Goal: Information Seeking & Learning: Learn about a topic

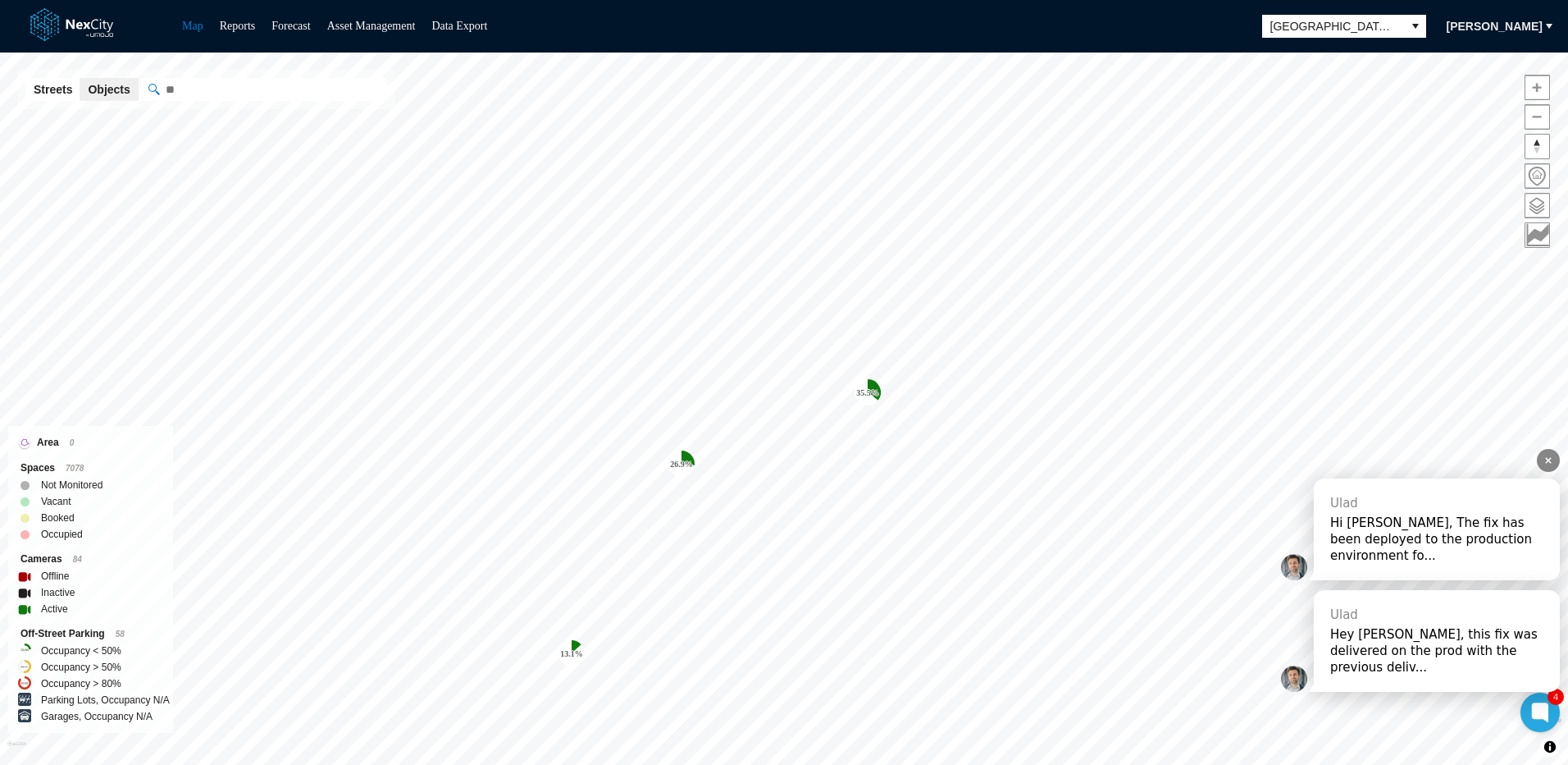
click at [1548, 463] on icon at bounding box center [1548, 461] width 7 height 7
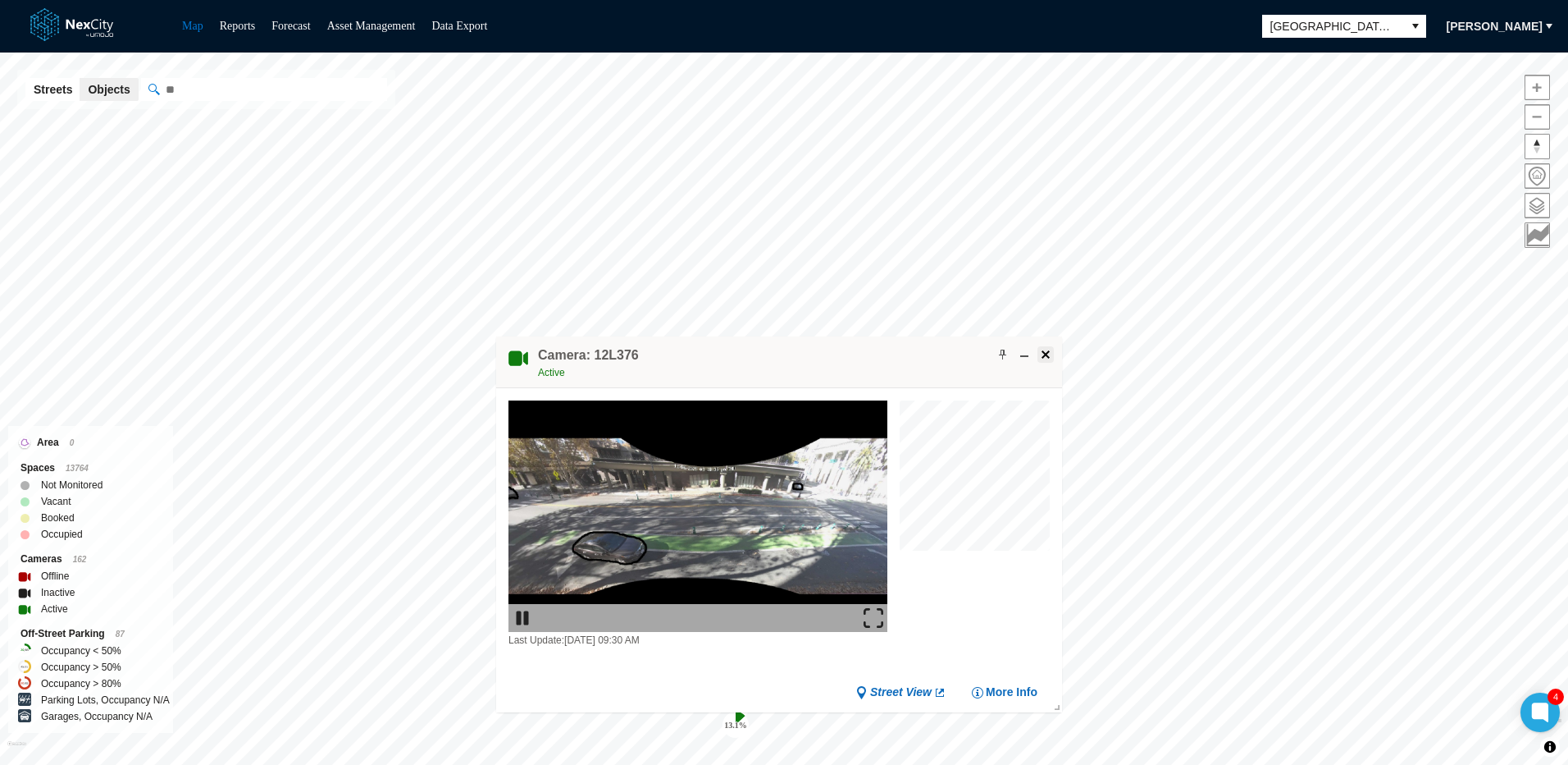
click at [1042, 355] on span at bounding box center [1045, 354] width 13 height 13
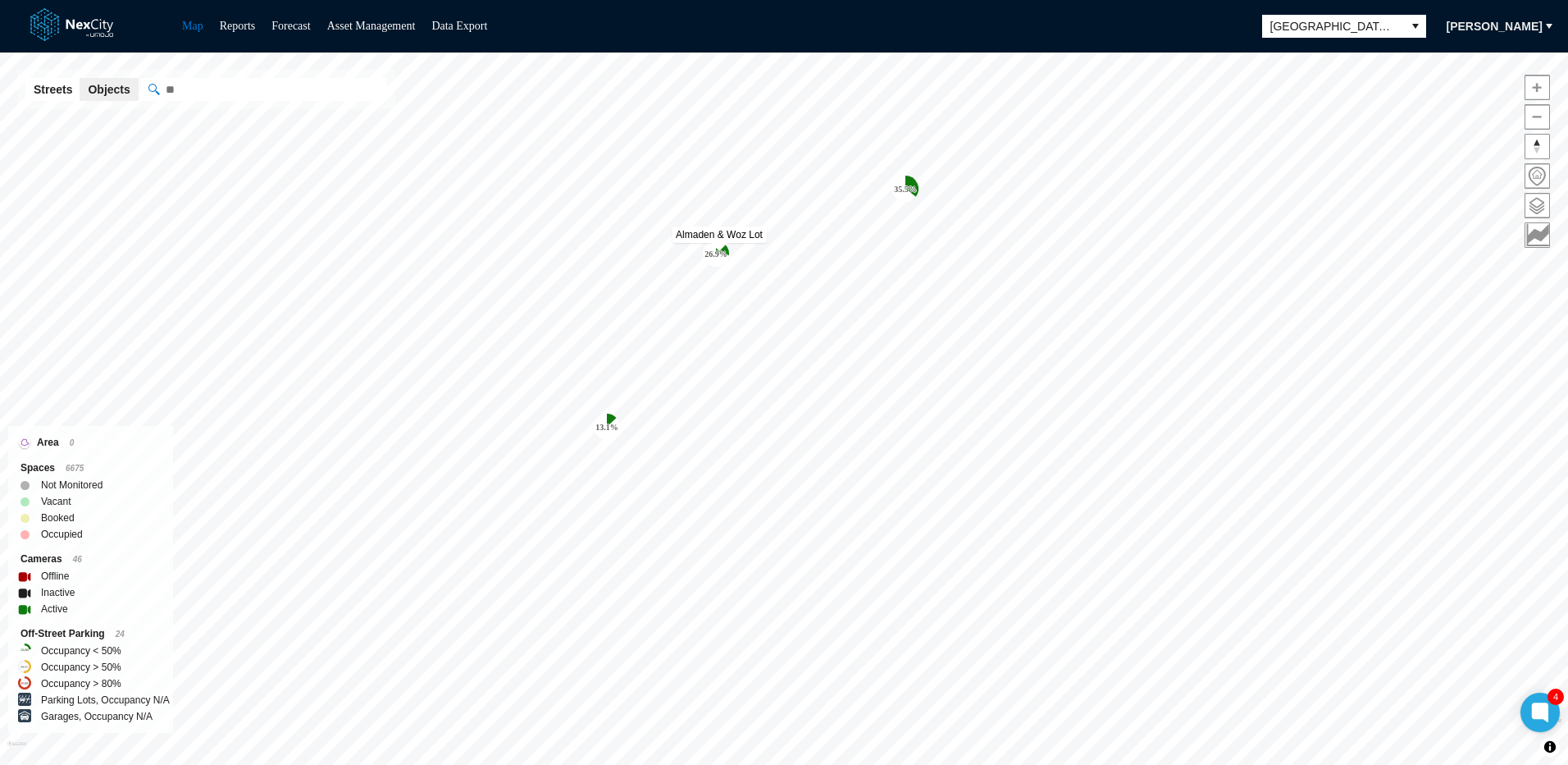
click at [708, 250] on tspan "26.9 %" at bounding box center [715, 254] width 23 height 9
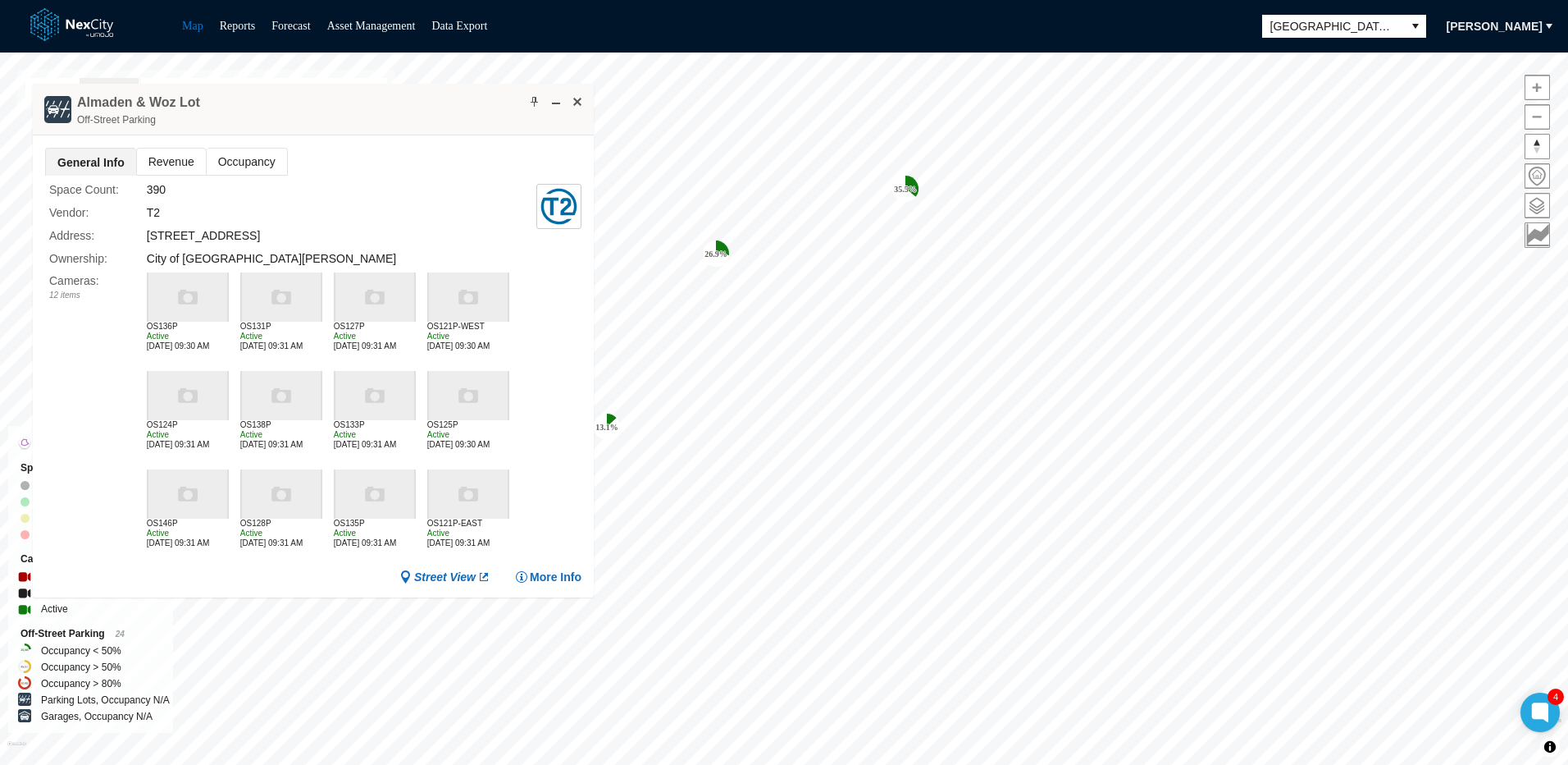
drag, startPoint x: 809, startPoint y: 276, endPoint x: 415, endPoint y: 103, distance: 430.3
click at [415, 103] on div "Almaden & Woz Lot Off-Street Parking" at bounding box center [313, 109] width 561 height 51
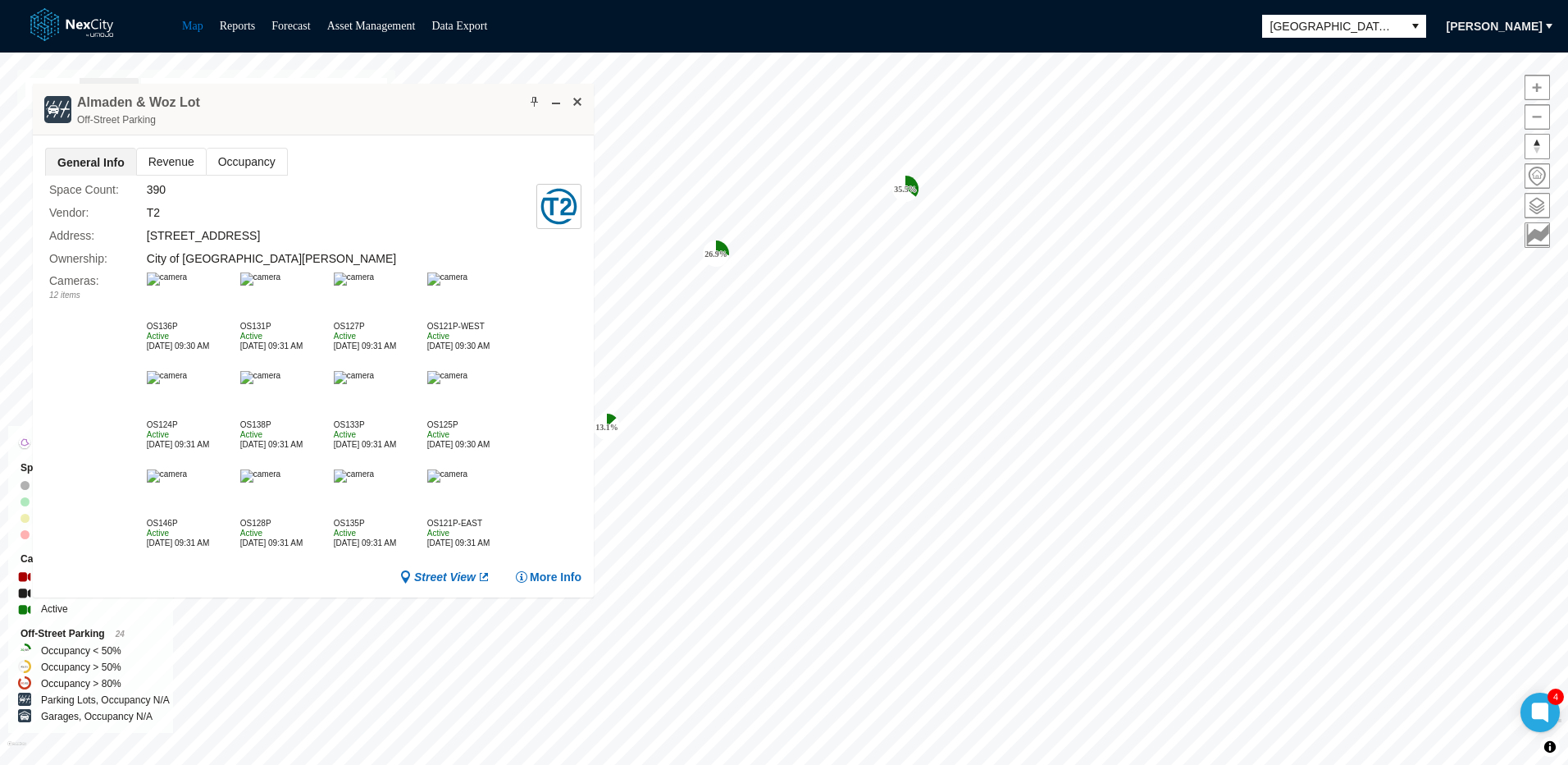
click at [170, 159] on span "Revenue" at bounding box center [171, 162] width 69 height 26
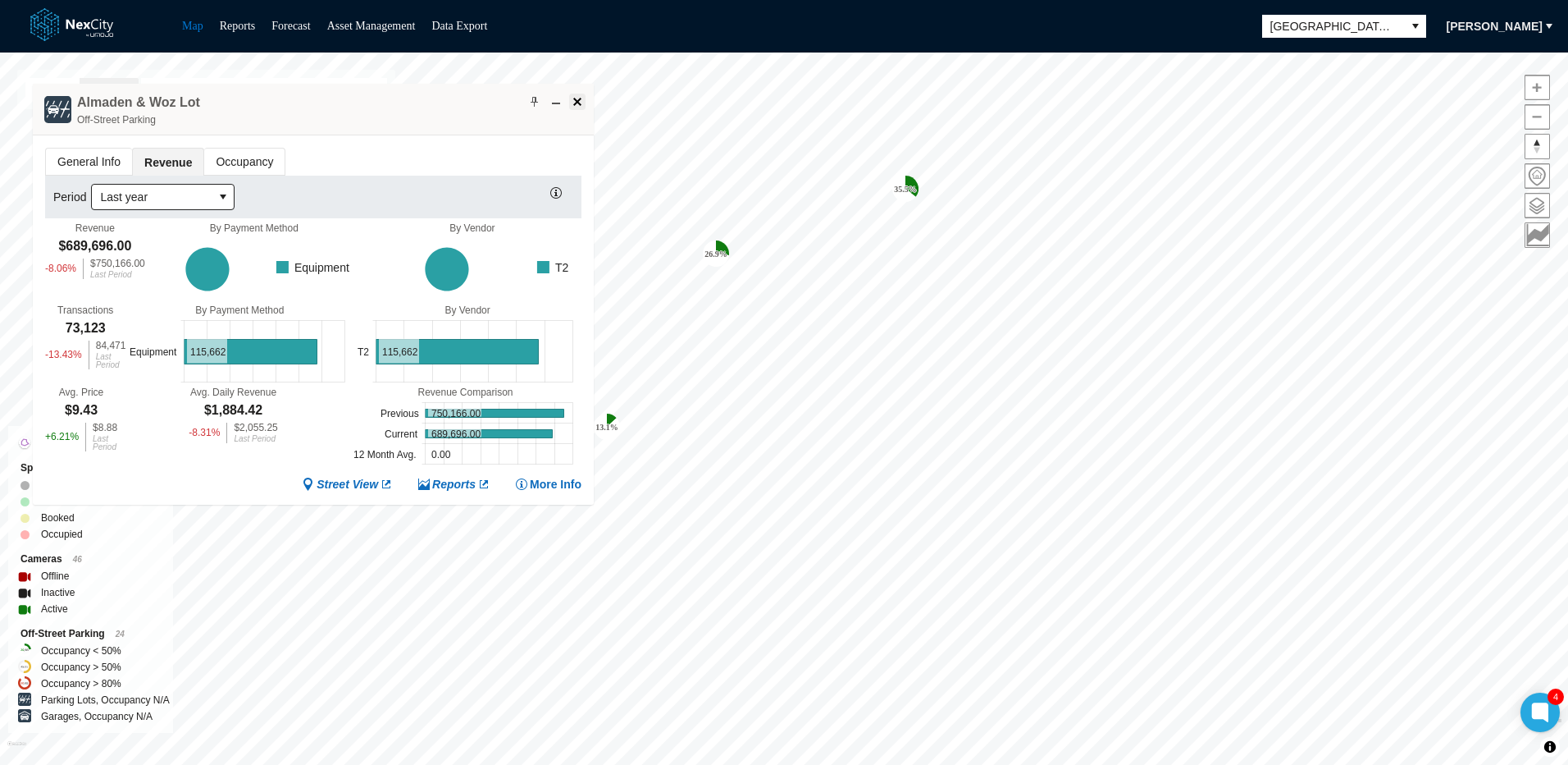
click at [574, 101] on span at bounding box center [577, 101] width 13 height 13
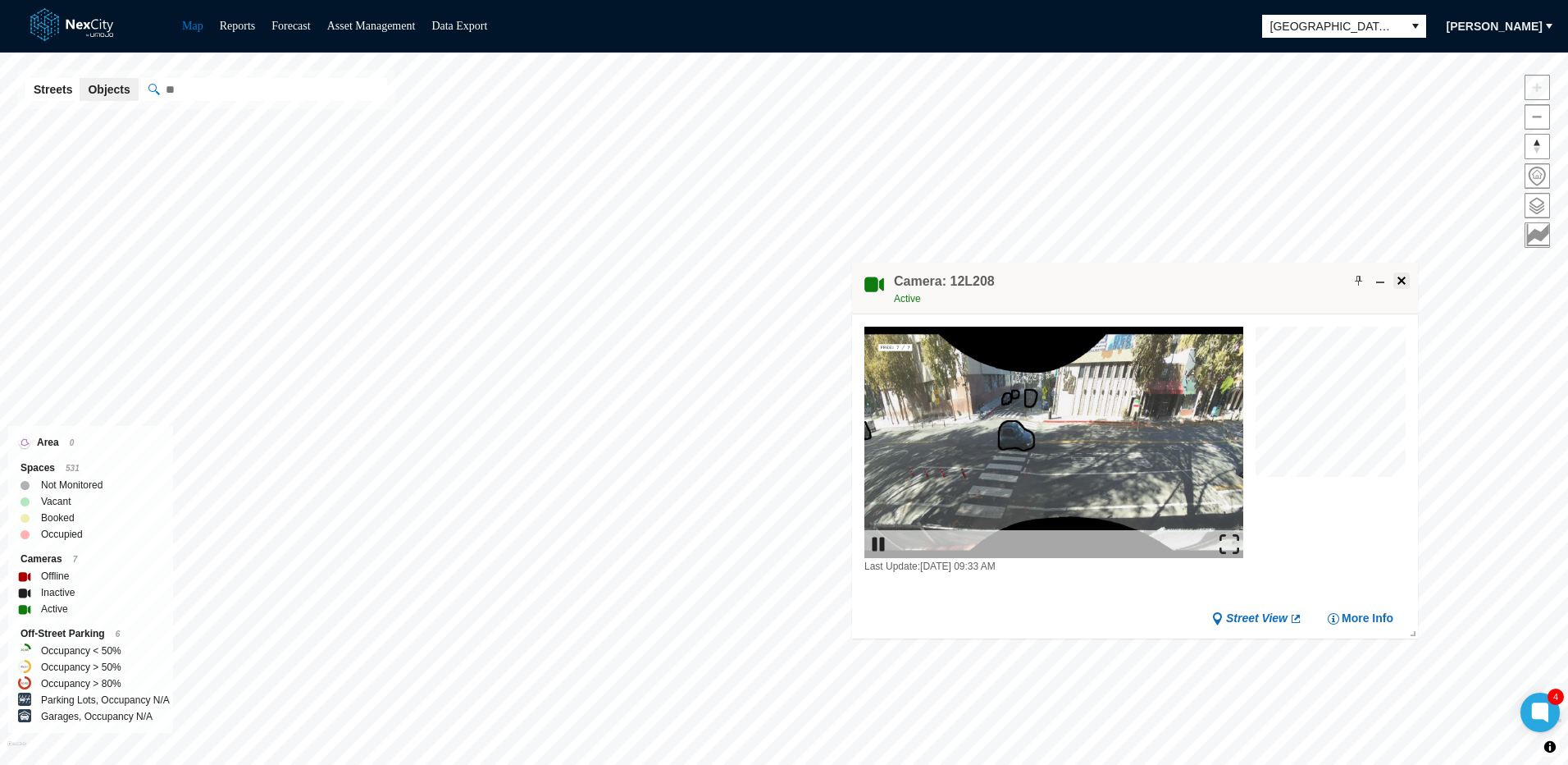
click at [1401, 278] on span at bounding box center [1401, 280] width 13 height 13
